Goal: Use online tool/utility: Utilize a website feature to perform a specific function

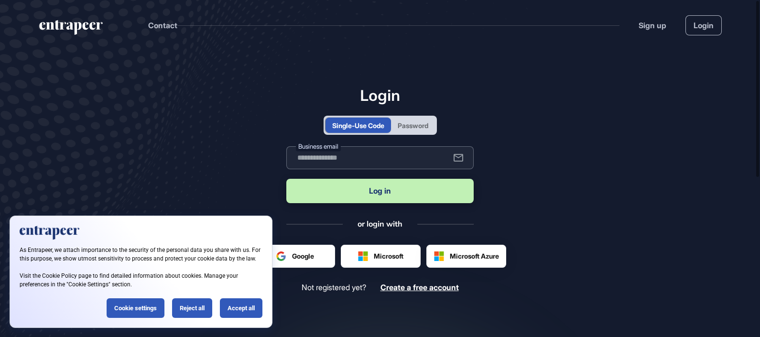
click at [357, 151] on input "text" at bounding box center [379, 157] width 187 height 23
type input "**********"
click at [379, 194] on button "Log in" at bounding box center [379, 191] width 187 height 24
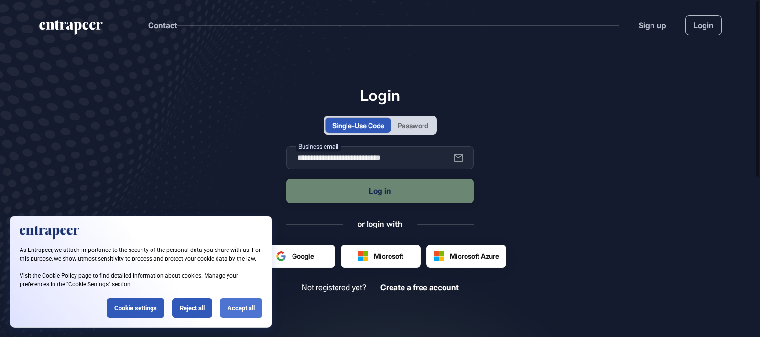
click at [244, 302] on div "Accept all" at bounding box center [241, 308] width 43 height 20
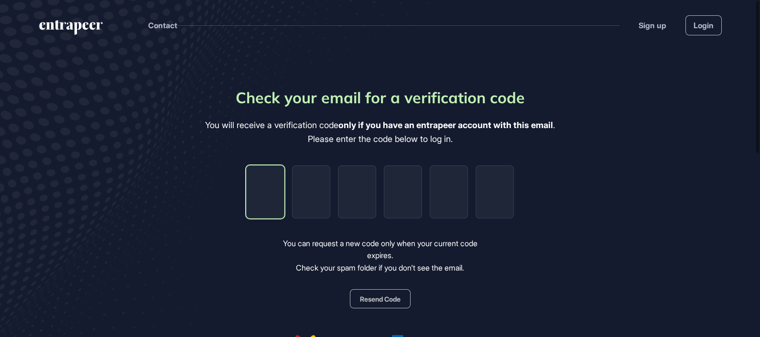
type input "*"
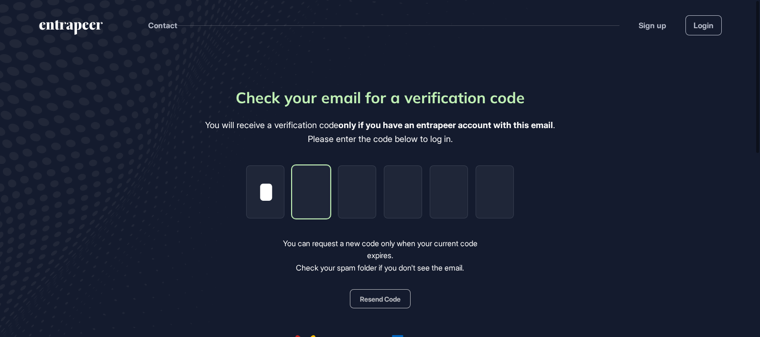
type input "*"
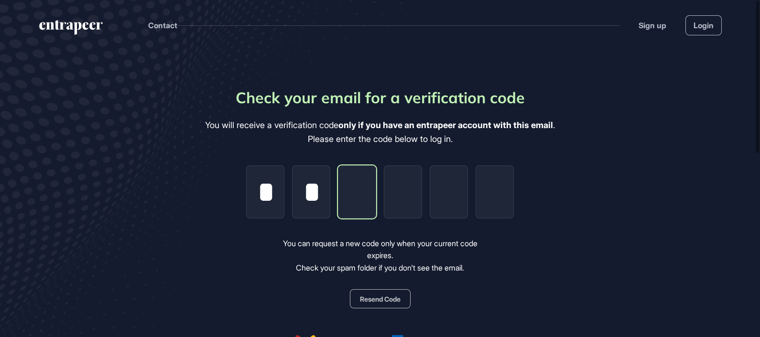
type input "*"
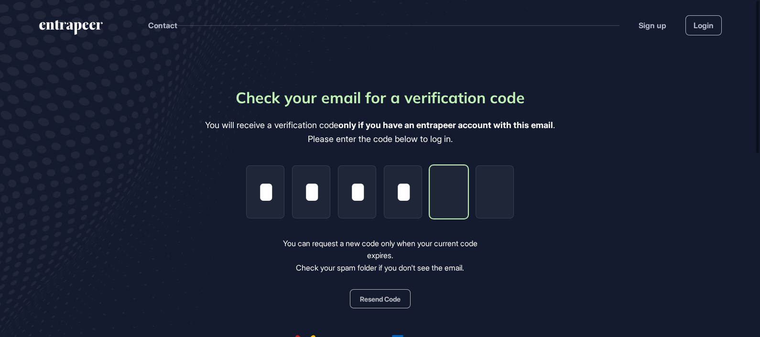
type input "*"
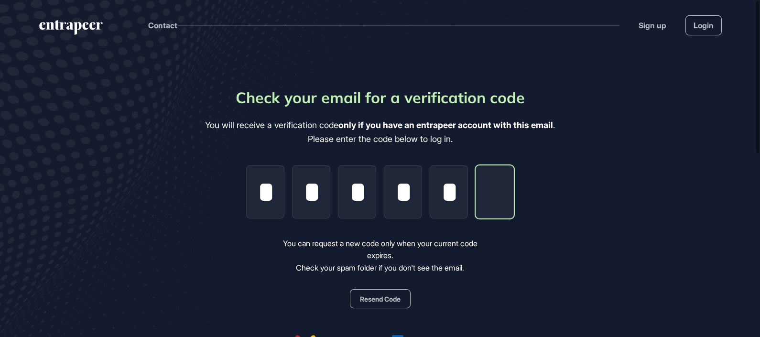
type input "*"
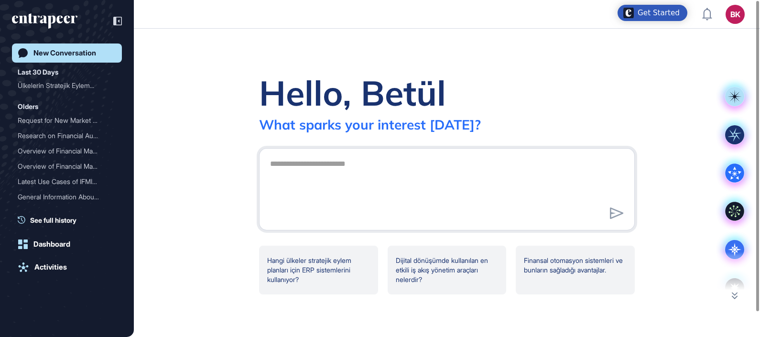
click at [350, 165] on textarea at bounding box center [446, 187] width 365 height 67
type textarea "**********"
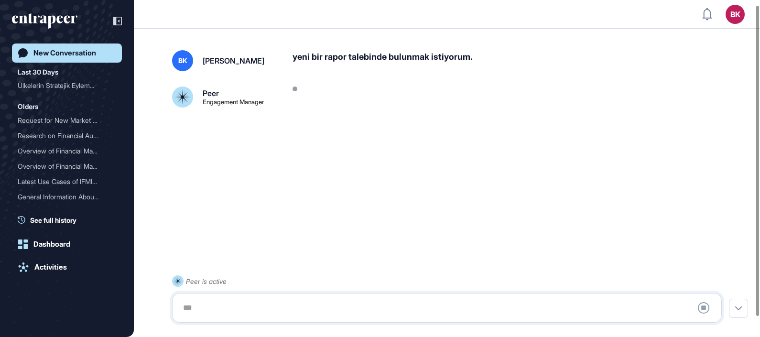
scroll to position [26, 0]
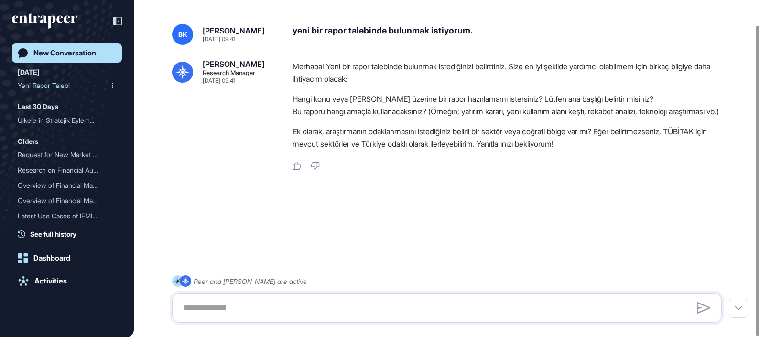
click at [55, 84] on div "Yeni Rapor Talebi" at bounding box center [63, 85] width 91 height 15
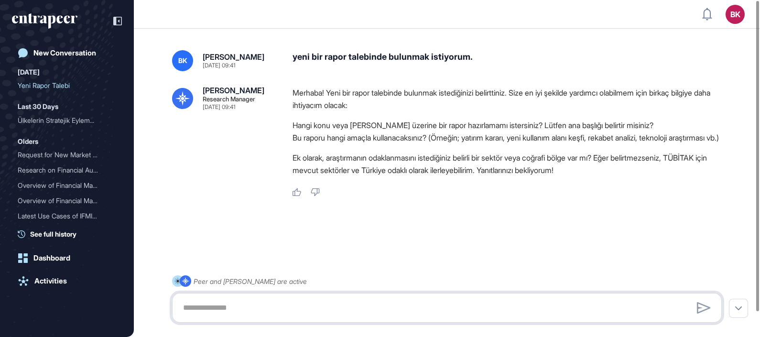
click at [241, 305] on textarea at bounding box center [446, 307] width 539 height 19
paste textarea "**********"
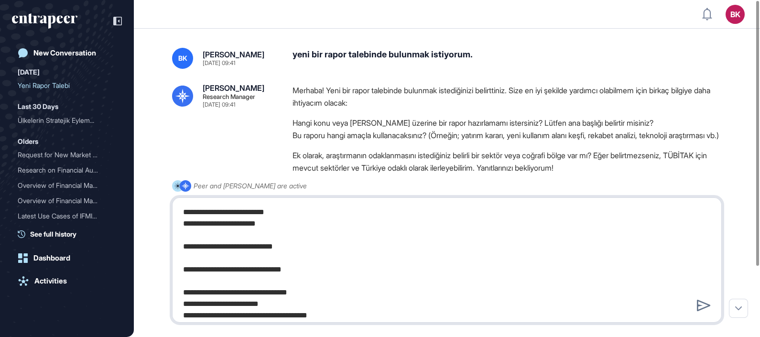
click at [182, 208] on textarea at bounding box center [446, 260] width 539 height 115
type textarea "**********"
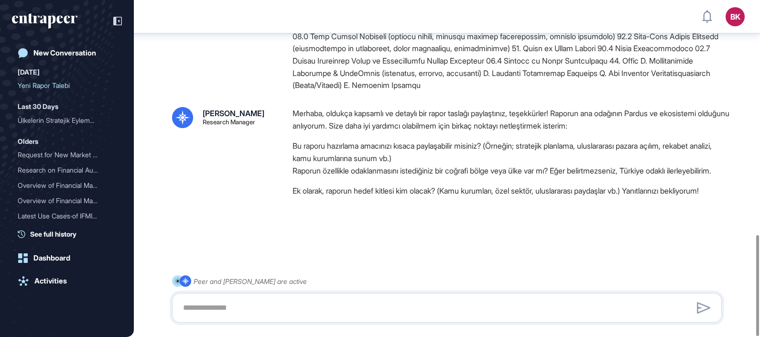
scroll to position [784, 0]
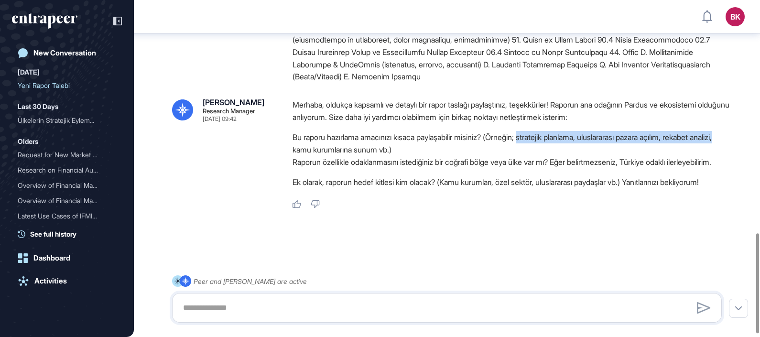
drag, startPoint x: 536, startPoint y: 122, endPoint x: 317, endPoint y: 137, distance: 220.0
click at [317, 137] on li "Bu raporu hazırlama amacınızı kısaca paylaşabilir misiniz? (Örneğin; stratejik …" at bounding box center [511, 143] width 437 height 25
copy li "stratejik planlama, uluslararası pazara açılım, rekabet analizi,"
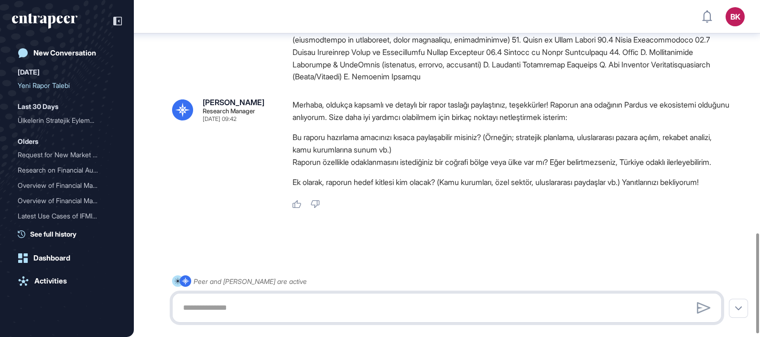
click at [258, 313] on textarea at bounding box center [446, 307] width 539 height 19
paste textarea "**********"
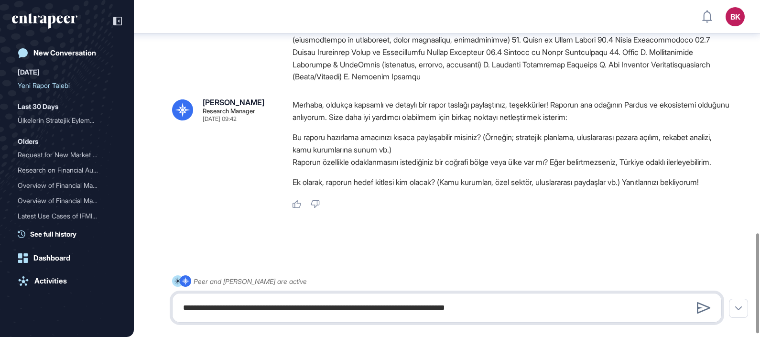
type textarea "**********"
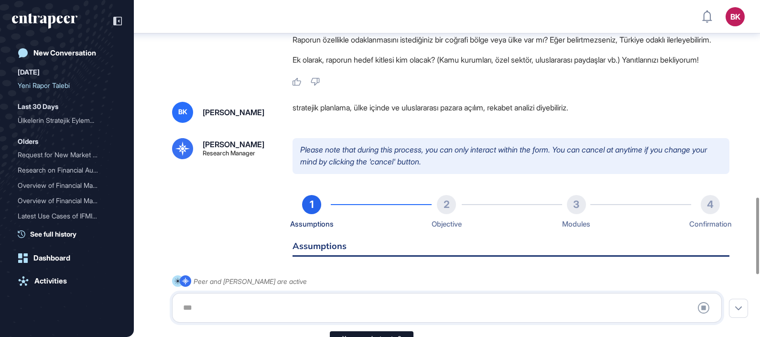
scroll to position [14, 0]
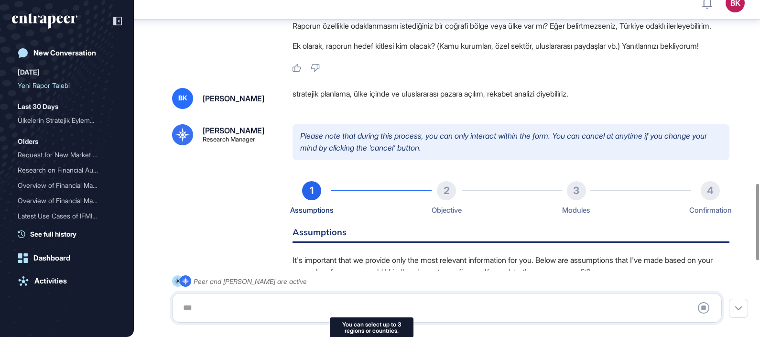
type input "**********"
type input "*"
type input "**********"
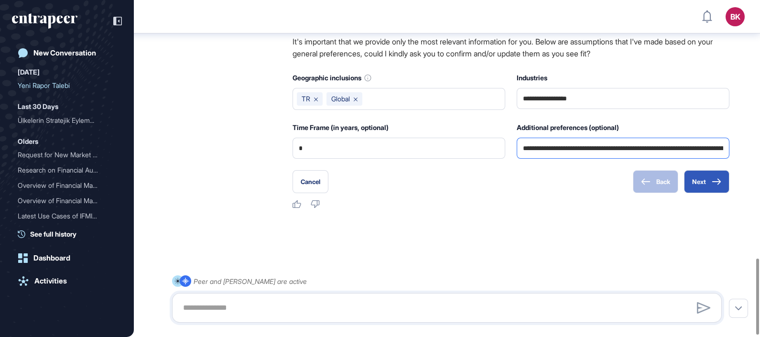
scroll to position [1142, 0]
click at [700, 182] on button "Next" at bounding box center [706, 181] width 45 height 23
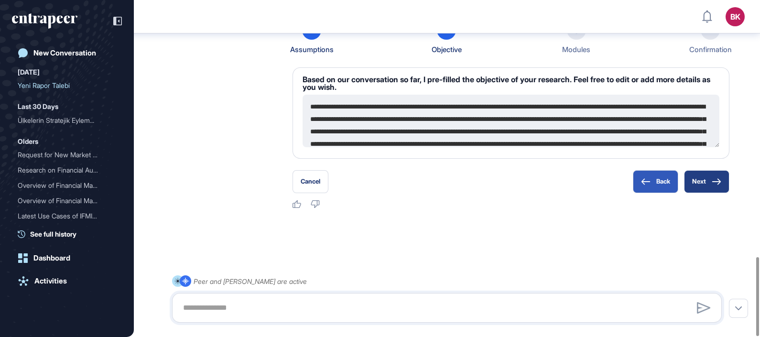
scroll to position [0, 0]
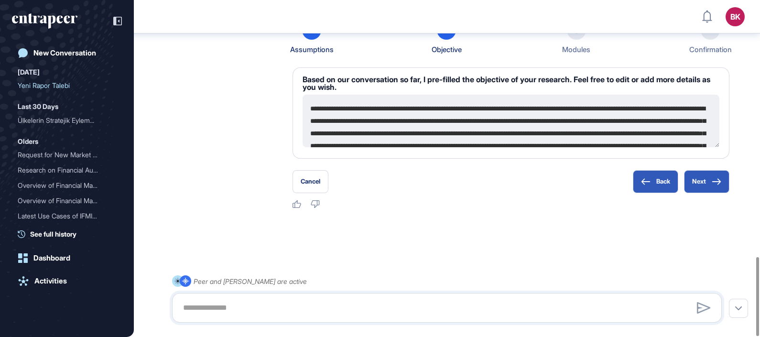
click at [321, 105] on textarea at bounding box center [511, 121] width 417 height 53
click at [402, 83] on h6 "Based on our conversation so far, I pre-filled the objective of your research. …" at bounding box center [511, 83] width 417 height 15
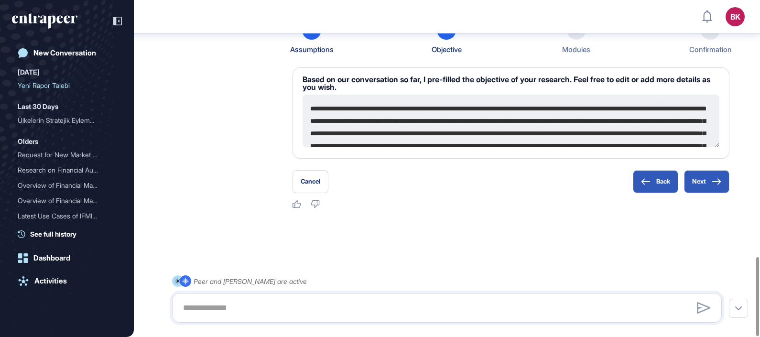
click at [402, 83] on h6 "Based on our conversation so far, I pre-filled the objective of your research. …" at bounding box center [511, 83] width 417 height 15
click at [701, 179] on button "Next" at bounding box center [706, 181] width 45 height 23
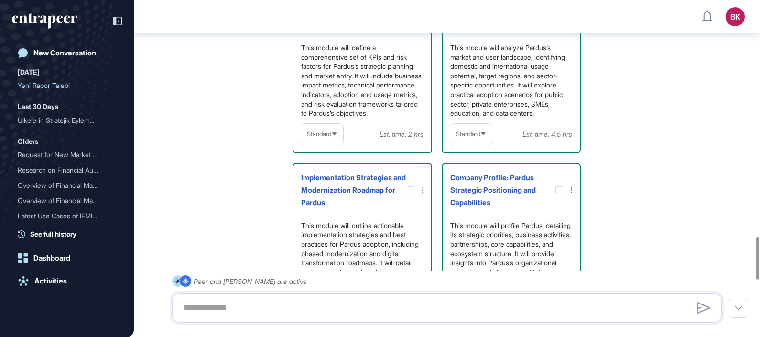
scroll to position [1877, 0]
click at [334, 142] on div "Standard" at bounding box center [322, 133] width 42 height 19
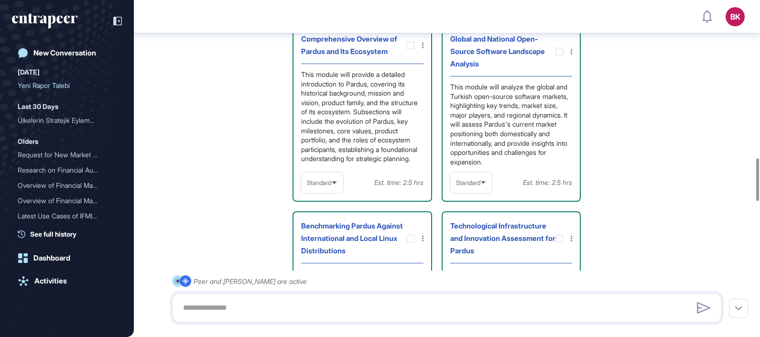
scroll to position [1300, 0]
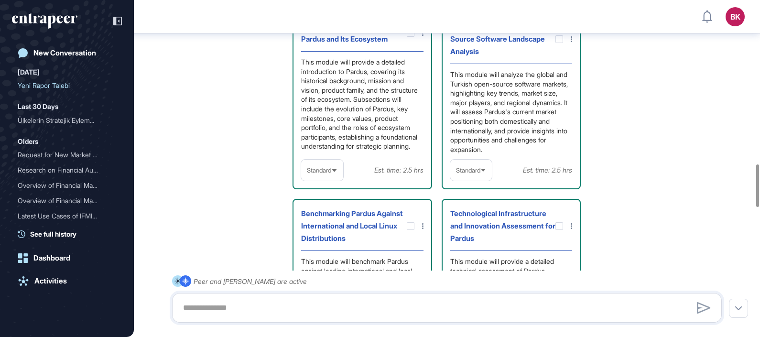
click at [335, 172] on icon at bounding box center [334, 170] width 4 height 3
click at [329, 203] on li "High-Level" at bounding box center [322, 193] width 36 height 19
click at [479, 174] on span "Standard" at bounding box center [468, 170] width 24 height 7
click at [474, 203] on li "High-Level" at bounding box center [471, 193] width 36 height 19
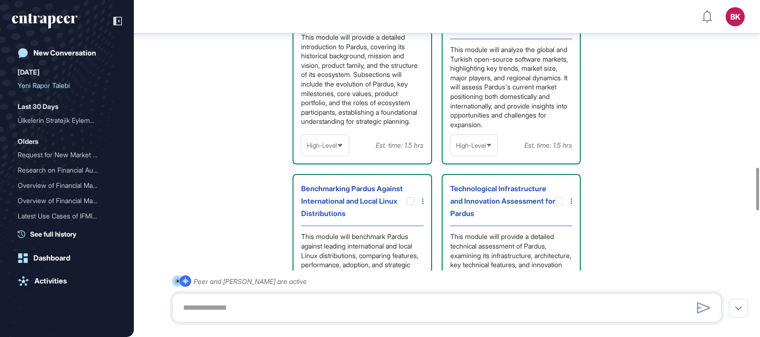
scroll to position [1326, 0]
click at [339, 148] on icon at bounding box center [340, 145] width 6 height 6
click at [333, 196] on li "Standard" at bounding box center [325, 186] width 42 height 19
click at [336, 148] on icon at bounding box center [334, 145] width 6 height 6
click at [329, 215] on li "In-depth" at bounding box center [322, 205] width 36 height 19
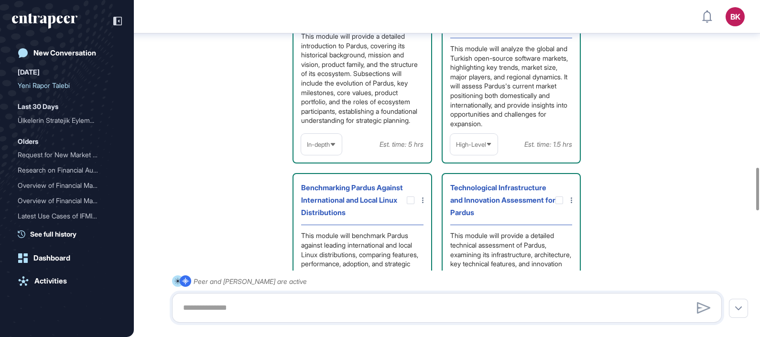
click at [491, 148] on icon at bounding box center [489, 145] width 6 height 6
click at [491, 146] on icon at bounding box center [489, 144] width 4 height 3
click at [491, 148] on icon at bounding box center [489, 145] width 6 height 6
click at [479, 215] on li "In-depth" at bounding box center [474, 205] width 42 height 19
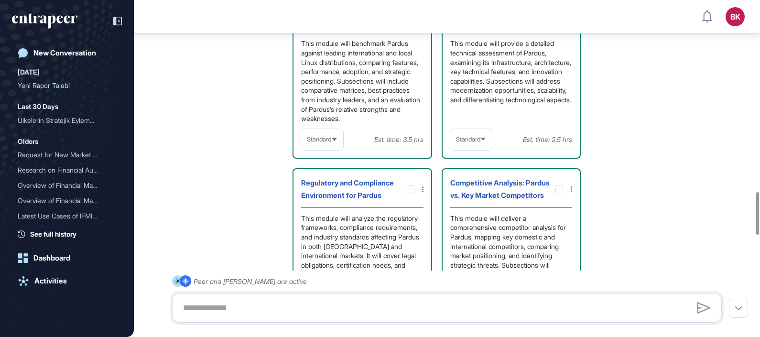
scroll to position [1520, 0]
click at [331, 142] on span "Standard" at bounding box center [319, 137] width 24 height 7
click at [329, 209] on li "In-depth" at bounding box center [322, 199] width 36 height 19
click at [481, 142] on span "Standard" at bounding box center [468, 137] width 24 height 7
click at [472, 209] on li "In-depth" at bounding box center [471, 199] width 36 height 19
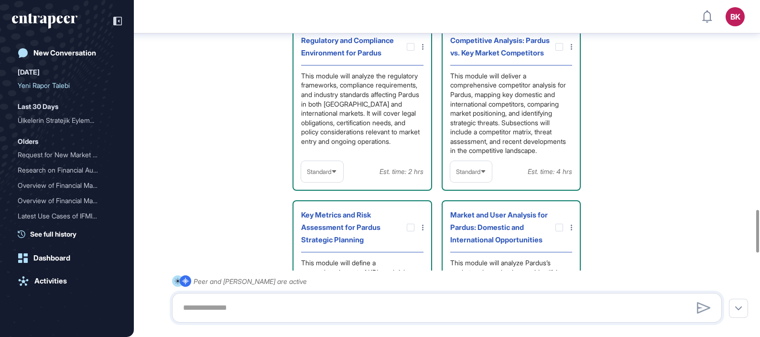
scroll to position [1667, 0]
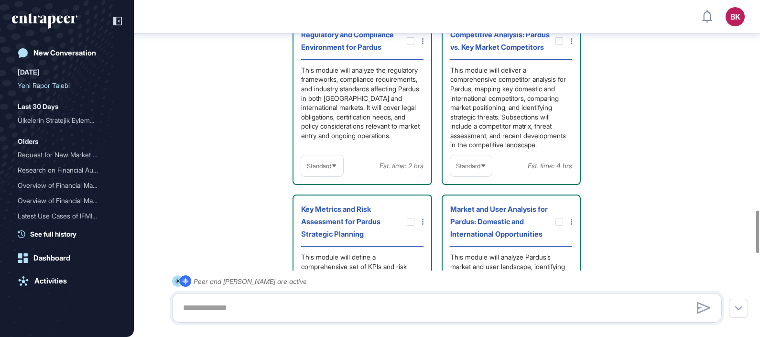
click at [333, 169] on icon at bounding box center [334, 166] width 6 height 6
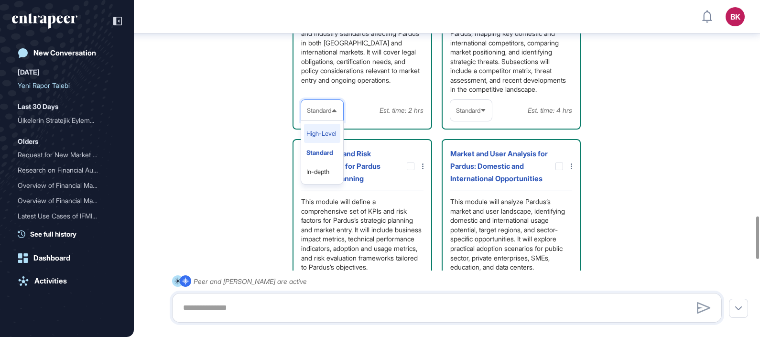
scroll to position [1723, 0]
click at [331, 180] on li "In-depth" at bounding box center [322, 170] width 36 height 19
click at [483, 113] on icon at bounding box center [484, 110] width 6 height 6
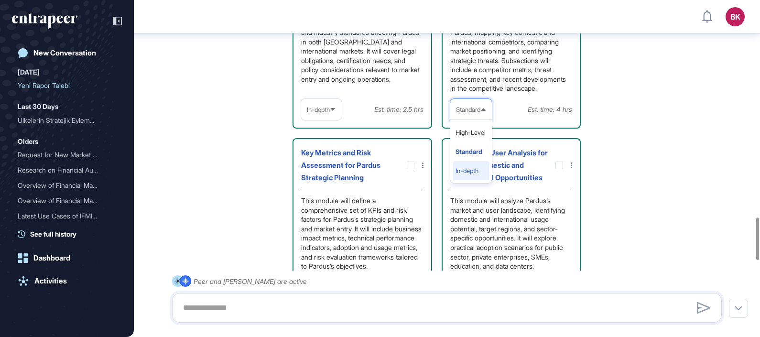
click at [475, 180] on li "In-depth" at bounding box center [471, 170] width 36 height 19
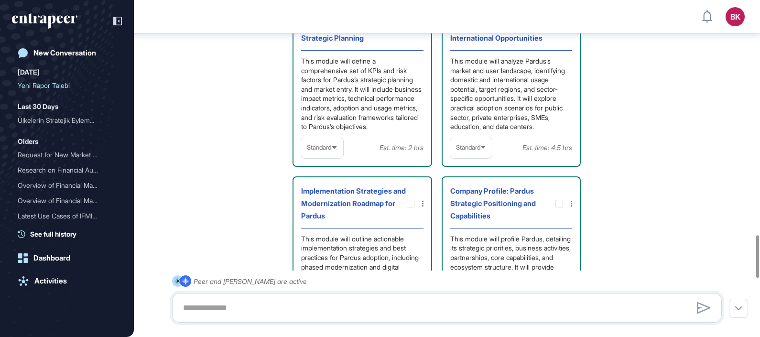
scroll to position [1863, 0]
click at [333, 156] on div "Standard" at bounding box center [322, 147] width 42 height 19
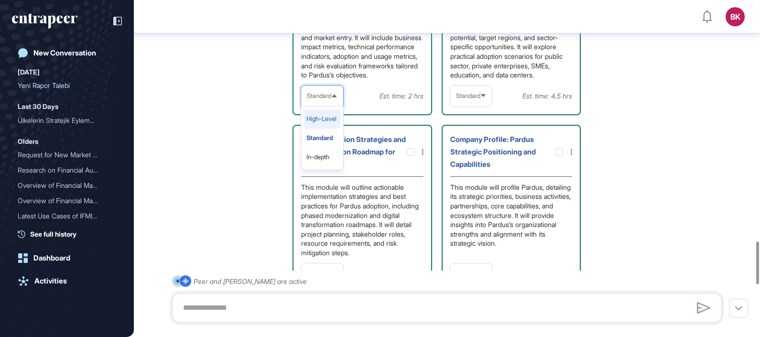
scroll to position [1914, 0]
click at [328, 167] on li "In-depth" at bounding box center [322, 157] width 36 height 19
click at [484, 98] on icon at bounding box center [483, 96] width 4 height 3
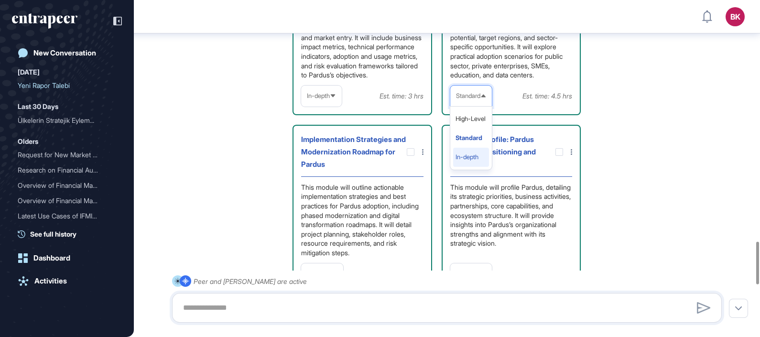
click at [476, 167] on li "In-depth" at bounding box center [471, 157] width 36 height 19
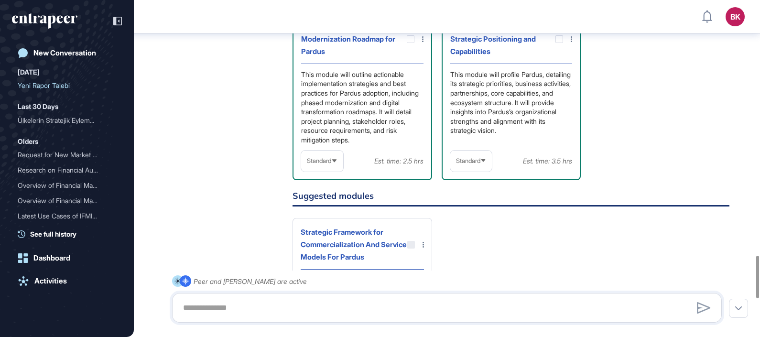
scroll to position [2028, 0]
click at [330, 164] on span "Standard" at bounding box center [319, 159] width 24 height 7
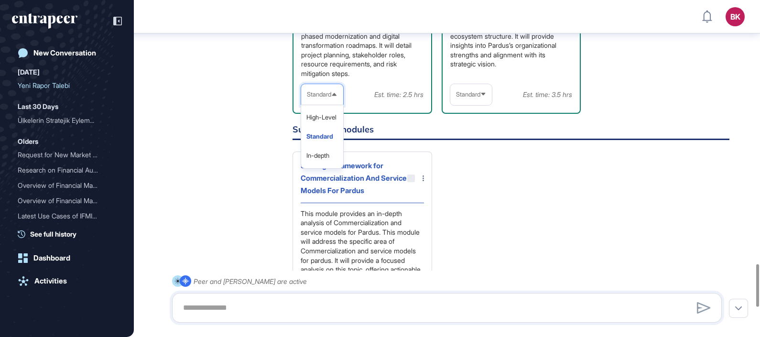
scroll to position [2094, 0]
click at [330, 165] on li "In-depth" at bounding box center [322, 155] width 36 height 19
click at [483, 97] on icon at bounding box center [484, 94] width 6 height 6
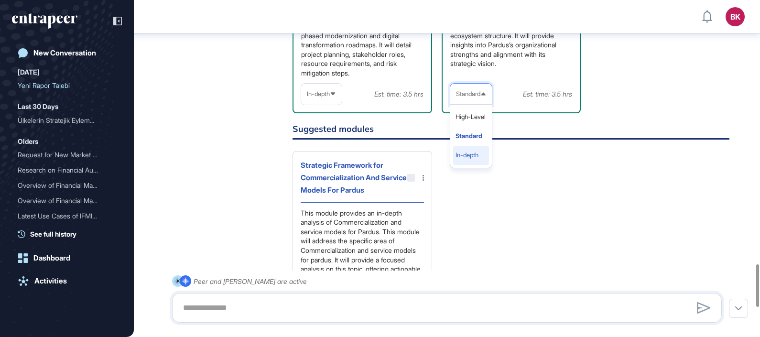
click at [473, 165] on li "In-depth" at bounding box center [471, 155] width 36 height 19
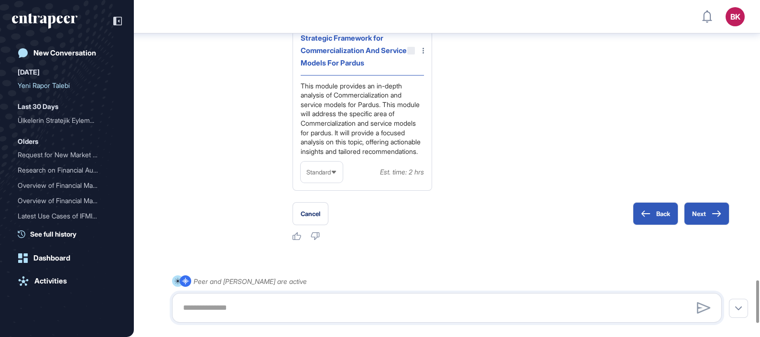
scroll to position [2233, 0]
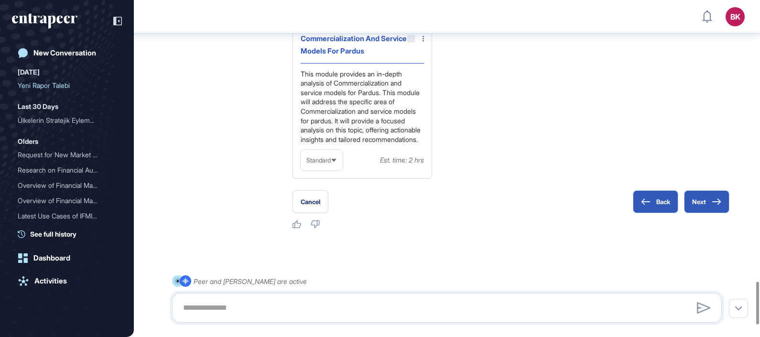
click at [328, 164] on span "Standard" at bounding box center [318, 160] width 24 height 7
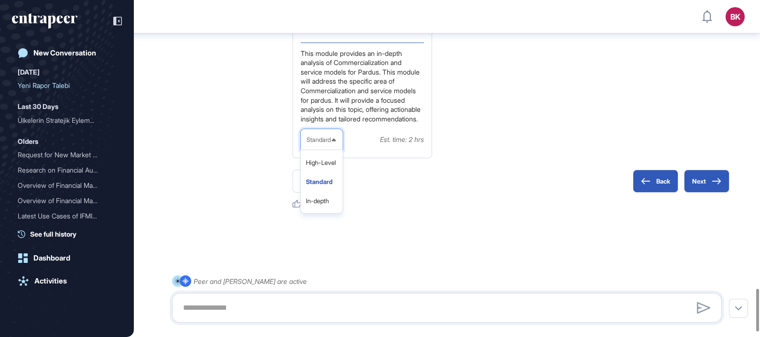
scroll to position [2291, 0]
click at [330, 210] on li "In-depth" at bounding box center [322, 200] width 36 height 19
click at [705, 193] on button "Next" at bounding box center [706, 181] width 45 height 23
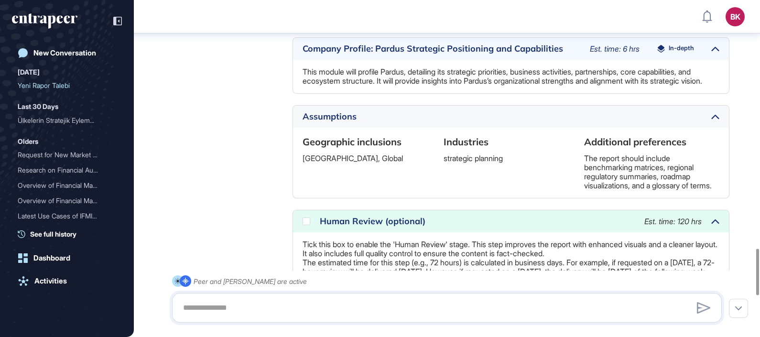
scroll to position [1796, 0]
